Goal: Transaction & Acquisition: Purchase product/service

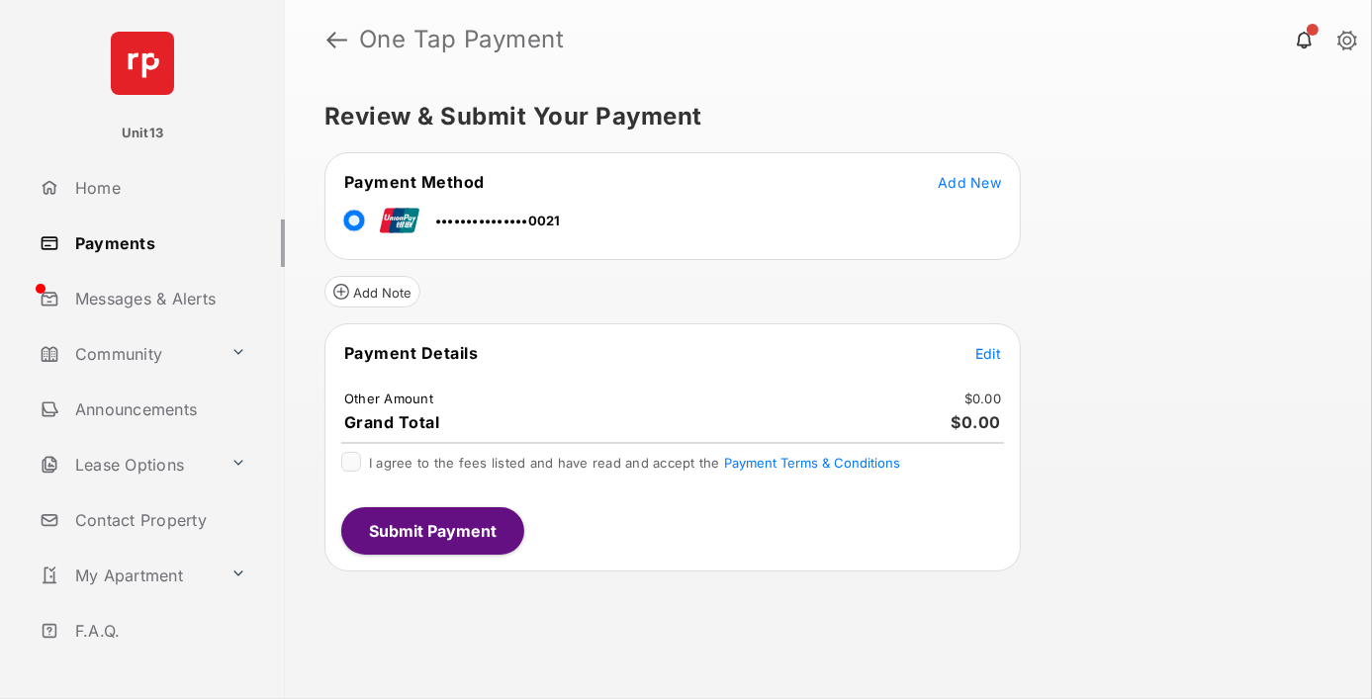
click at [988, 350] on span "Edit" at bounding box center [988, 353] width 26 height 17
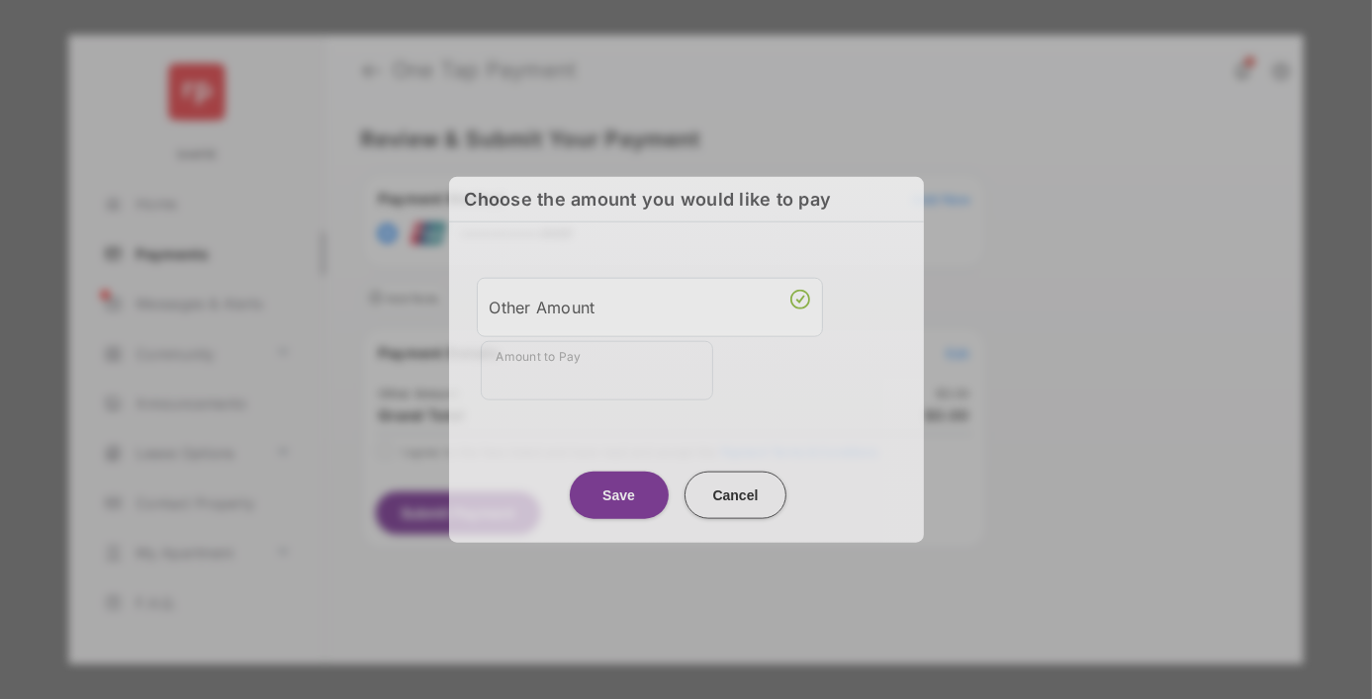
click at [649, 312] on div "Other Amount" at bounding box center [650, 307] width 320 height 34
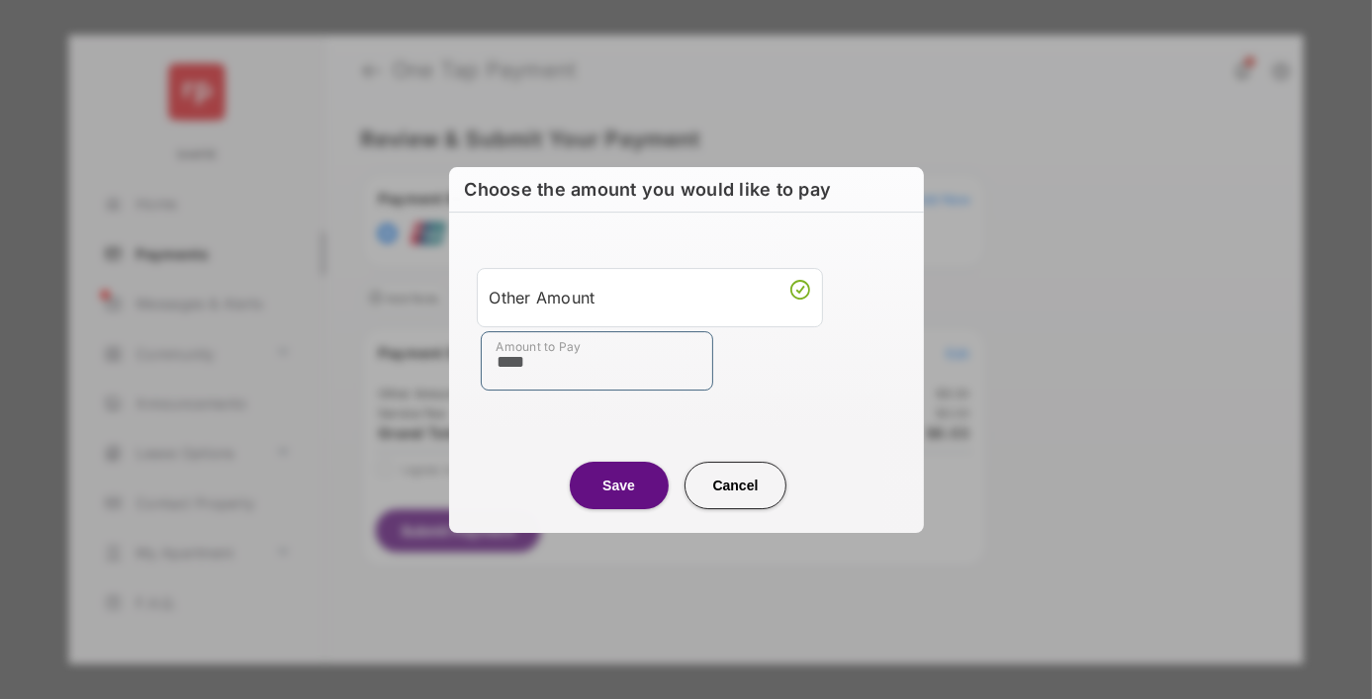
type input "****"
click at [618, 485] on button "Save" at bounding box center [619, 485] width 99 height 47
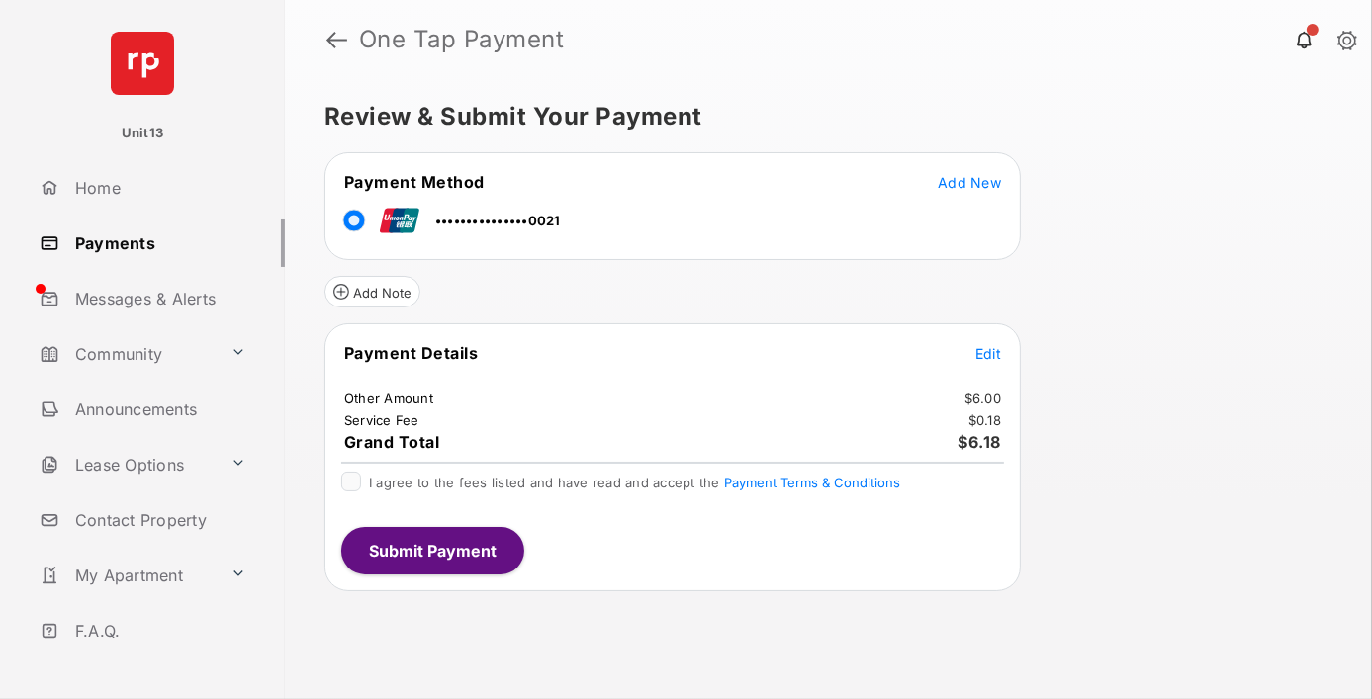
click at [988, 350] on span "Edit" at bounding box center [988, 353] width 26 height 17
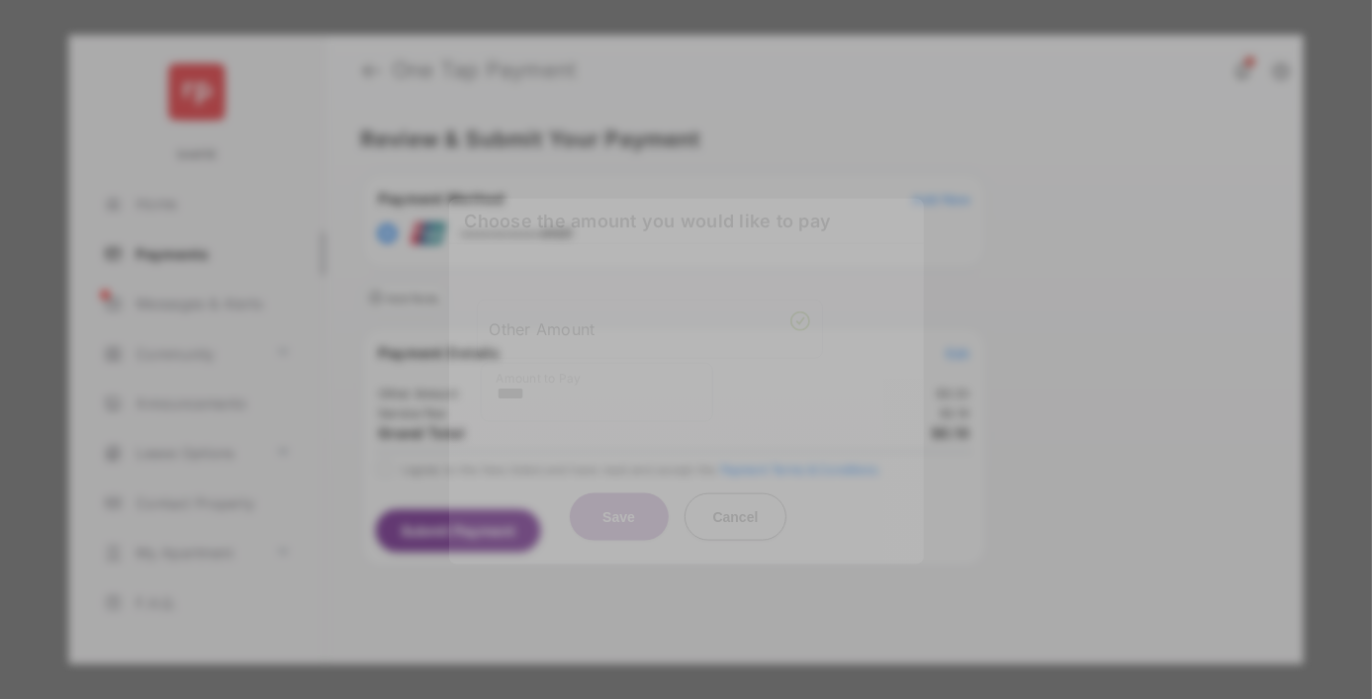
click at [618, 516] on button "Save" at bounding box center [619, 515] width 99 height 47
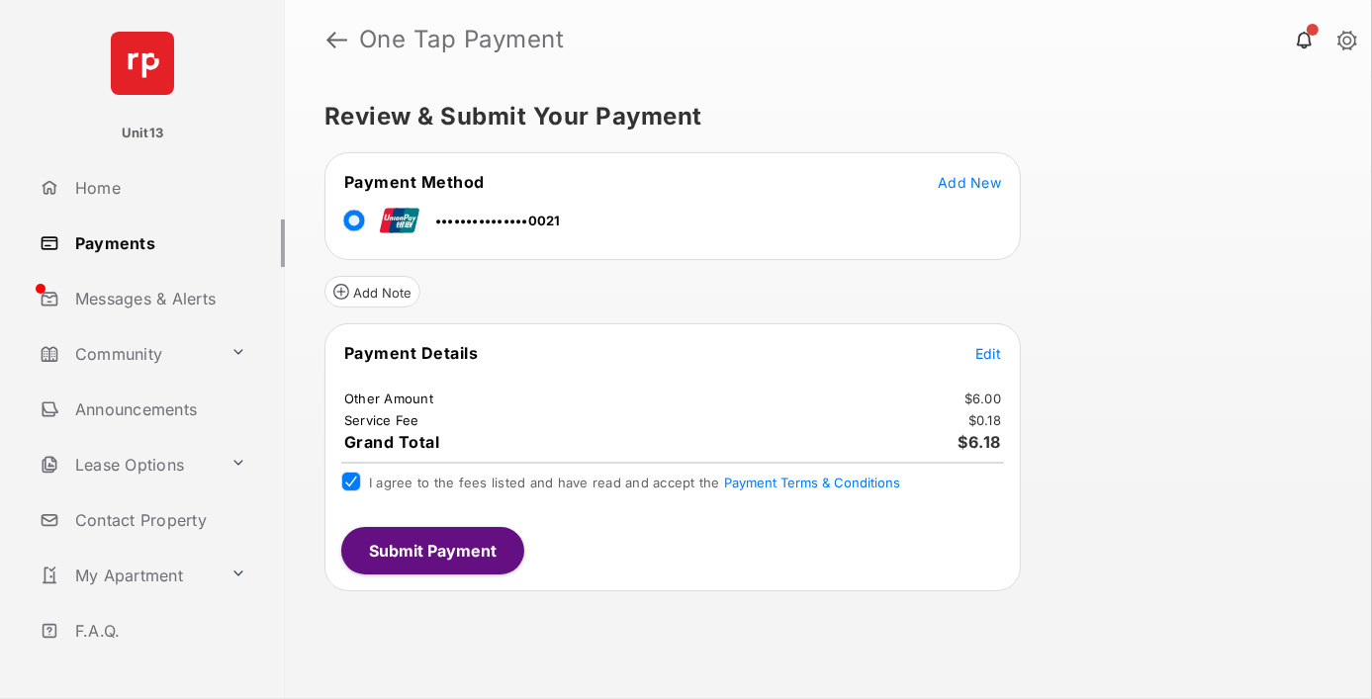
click at [431, 544] on button "Submit Payment" at bounding box center [432, 550] width 183 height 47
